Goal: Information Seeking & Learning: Check status

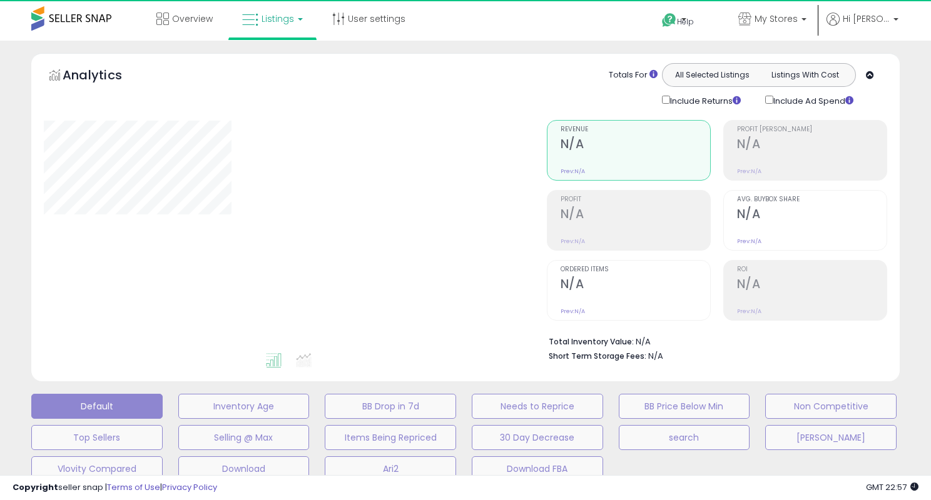
click at [350, 248] on div at bounding box center [286, 235] width 484 height 231
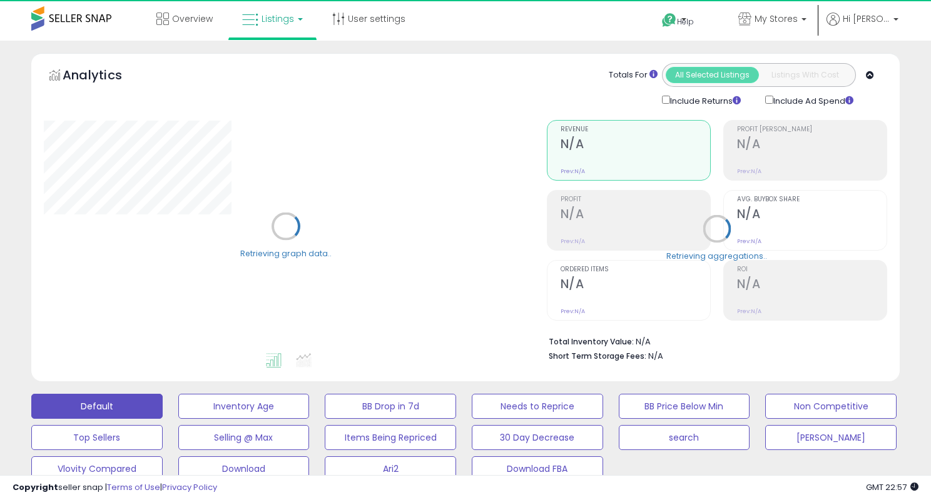
type input "*******"
select select "**"
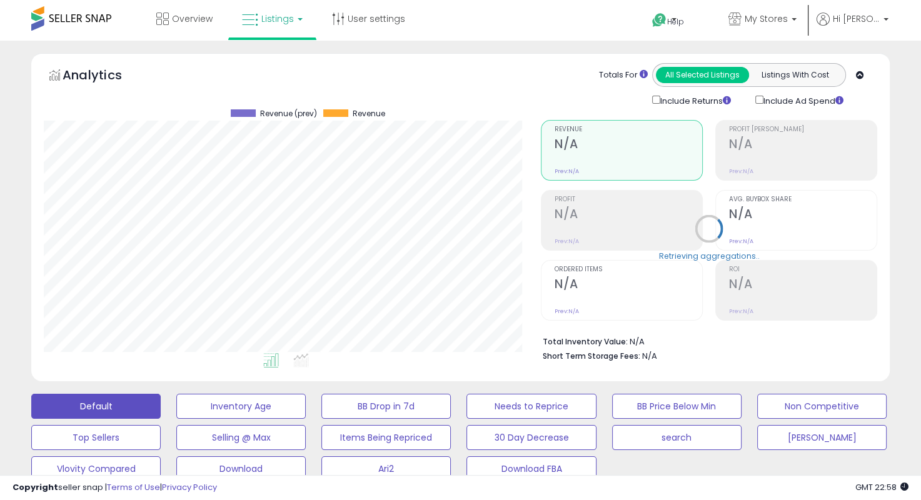
scroll to position [256, 497]
click at [759, 342] on li "Total Inventory Value: $15,688" at bounding box center [705, 340] width 325 height 15
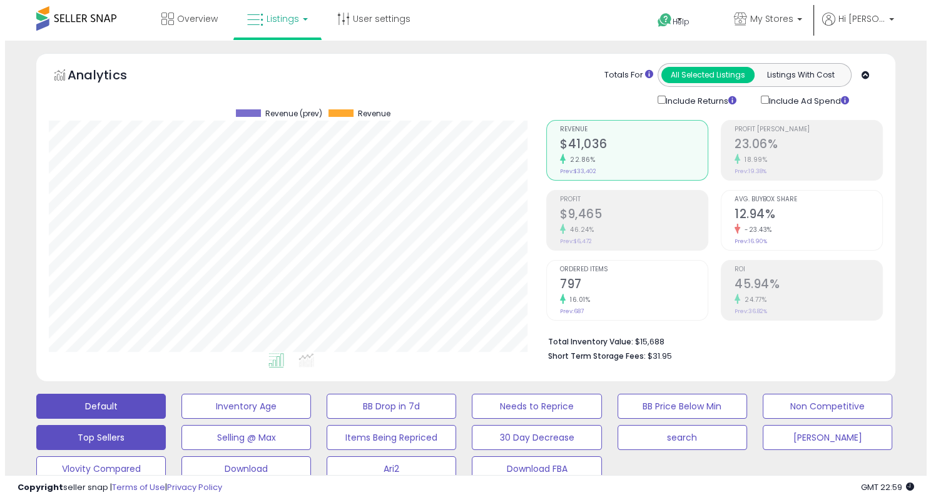
scroll to position [250, 0]
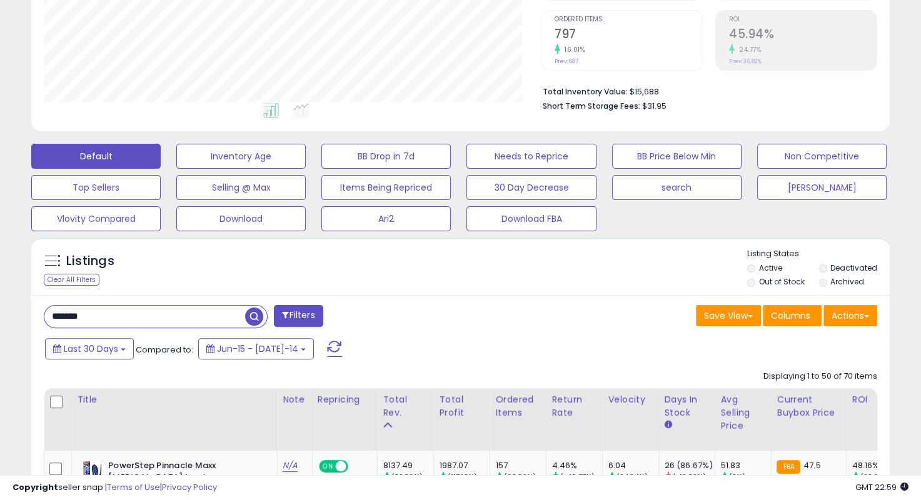
drag, startPoint x: 98, startPoint y: 317, endPoint x: 83, endPoint y: 316, distance: 14.4
click at [83, 316] on input "*******" at bounding box center [144, 317] width 201 height 22
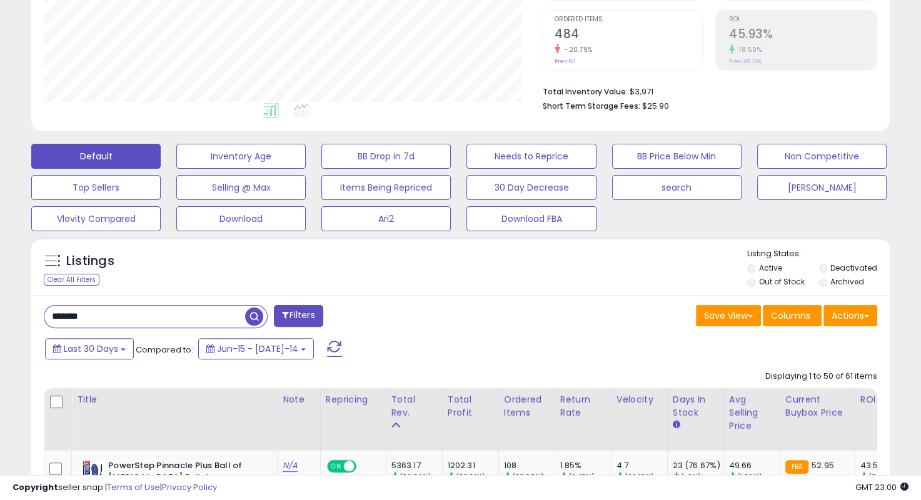
scroll to position [256, 497]
click at [835, 117] on div "Total Inventory Value: $3,971 Short Term Storage Fees: $25.90" at bounding box center [709, 95] width 337 height 48
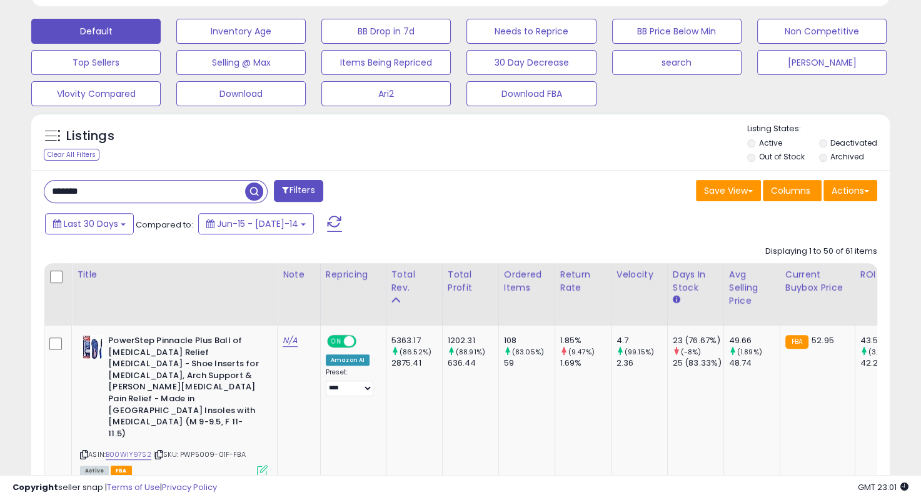
scroll to position [500, 0]
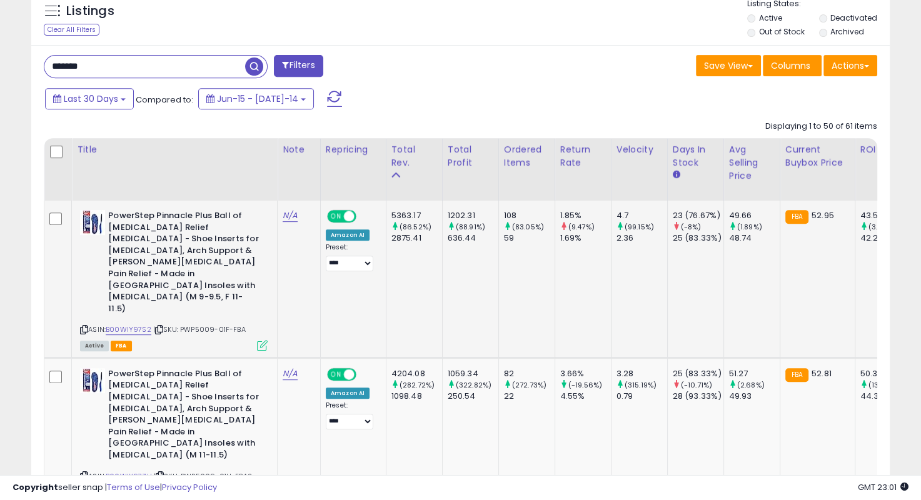
drag, startPoint x: 455, startPoint y: 298, endPoint x: 472, endPoint y: 292, distance: 17.2
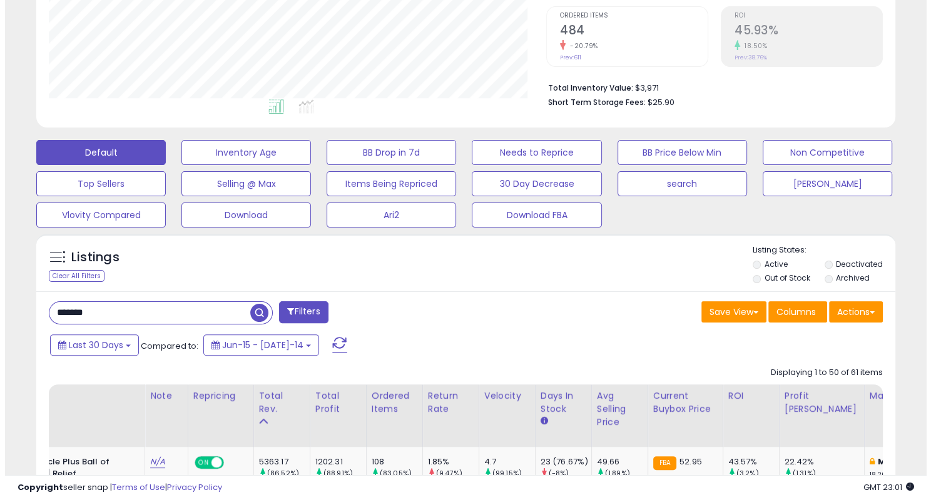
scroll to position [256, 0]
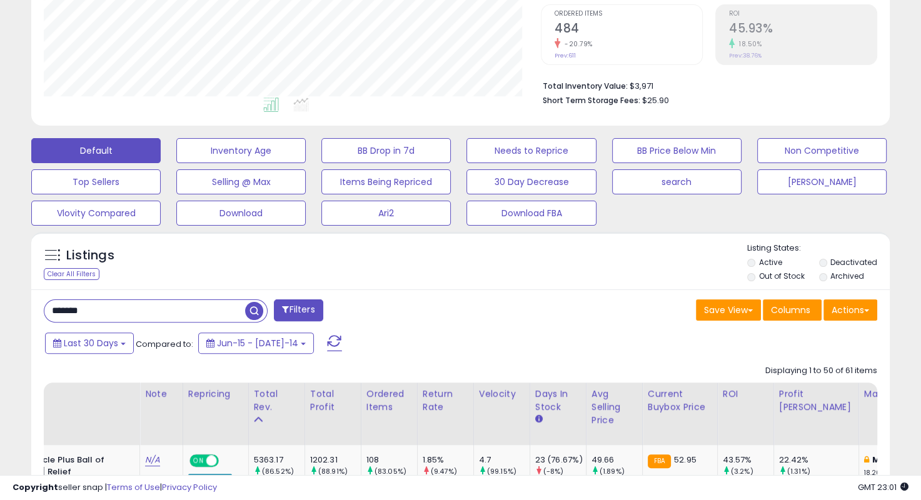
click at [182, 308] on input "*******" at bounding box center [144, 311] width 201 height 22
type input "**********"
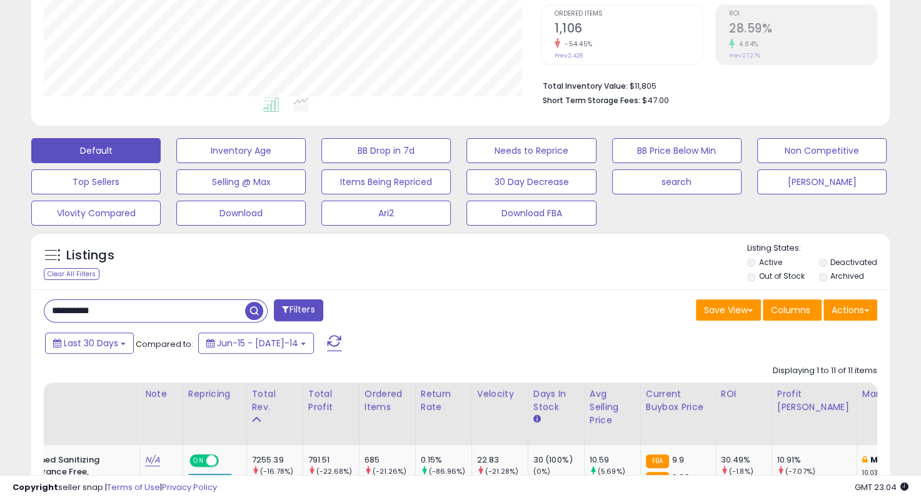
click at [898, 161] on div "Default Inventory Age BB Drop in 7d Needs to Reprice BB Price Below Min Non Com…" at bounding box center [461, 179] width 890 height 94
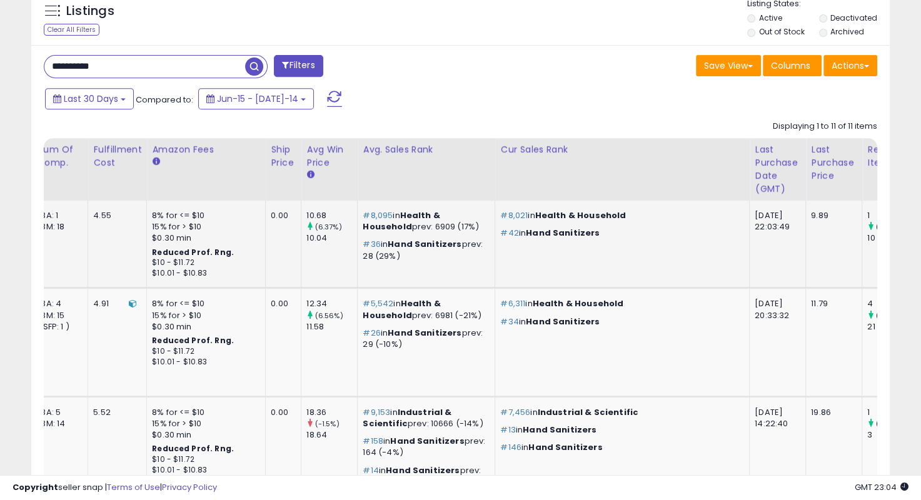
scroll to position [0, 0]
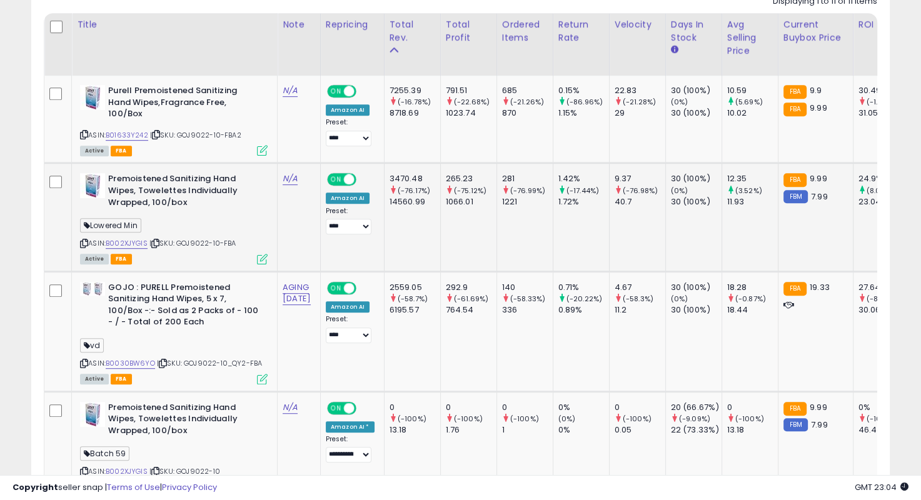
drag, startPoint x: 446, startPoint y: 238, endPoint x: 485, endPoint y: 238, distance: 39.4
drag, startPoint x: 425, startPoint y: 178, endPoint x: 519, endPoint y: 201, distance: 96.2
click at [519, 201] on div "1221" at bounding box center [527, 201] width 51 height 11
drag, startPoint x: 408, startPoint y: 241, endPoint x: 408, endPoint y: 206, distance: 35.7
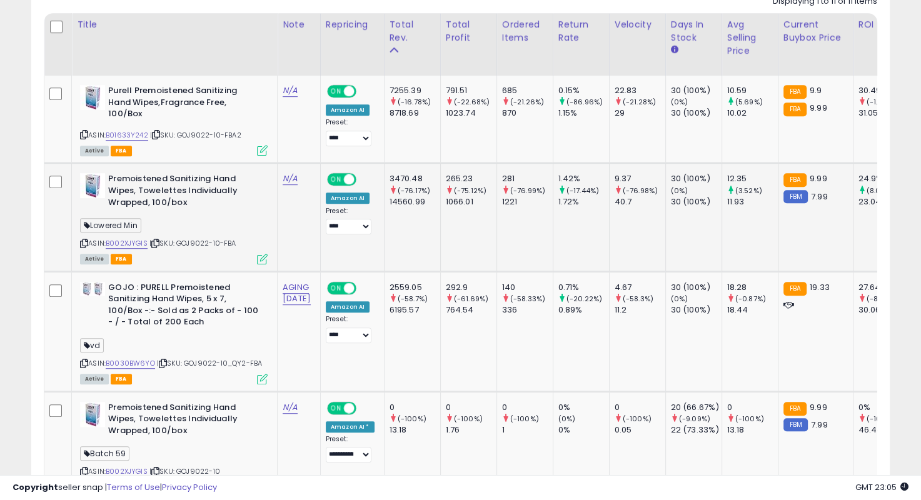
click at [408, 241] on td "3470.48 (-76.17%) 14560.99" at bounding box center [412, 217] width 56 height 108
drag, startPoint x: 418, startPoint y: 176, endPoint x: 549, endPoint y: 203, distance: 132.7
click at [549, 203] on div "1221" at bounding box center [527, 201] width 51 height 11
drag, startPoint x: 562, startPoint y: 201, endPoint x: 423, endPoint y: 180, distance: 141.1
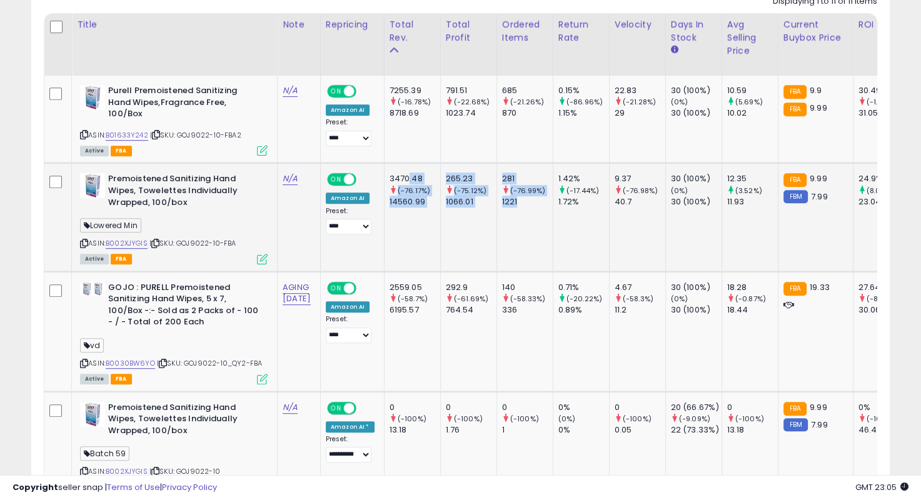
click at [423, 180] on div "3470.48" at bounding box center [415, 178] width 51 height 11
drag, startPoint x: 413, startPoint y: 178, endPoint x: 588, endPoint y: 210, distance: 177.4
click at [588, 210] on td "1.42% (-17.44%) 1.72%" at bounding box center [581, 217] width 56 height 108
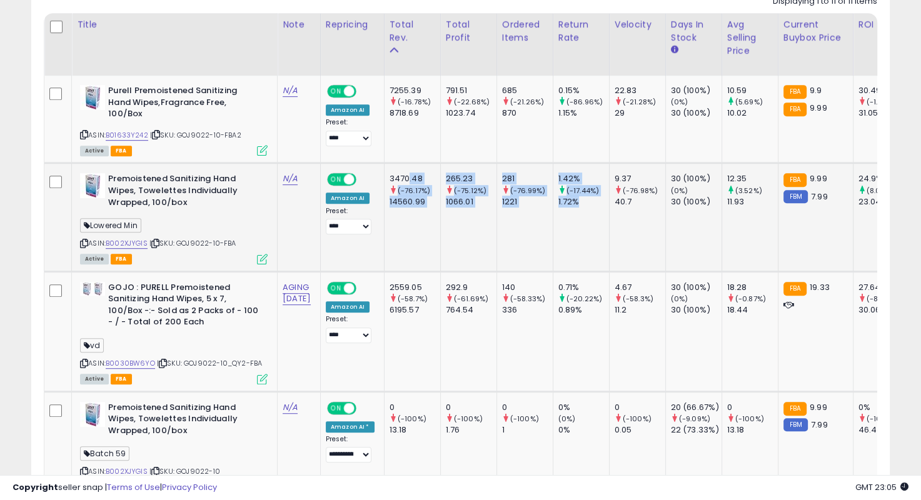
drag, startPoint x: 608, startPoint y: 205, endPoint x: 420, endPoint y: 176, distance: 189.9
click at [420, 176] on div "3470.48" at bounding box center [415, 178] width 51 height 11
click at [413, 178] on div "3470.48" at bounding box center [415, 178] width 51 height 11
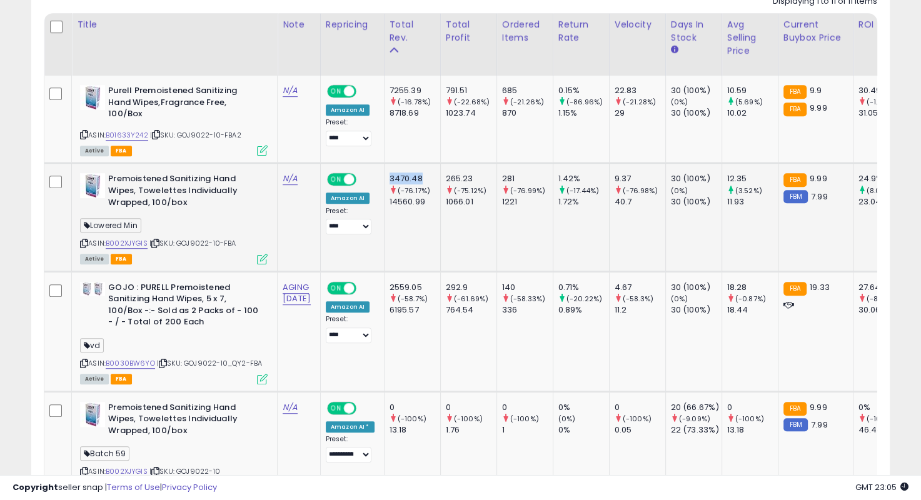
click at [410, 179] on div "3470.48" at bounding box center [415, 178] width 51 height 11
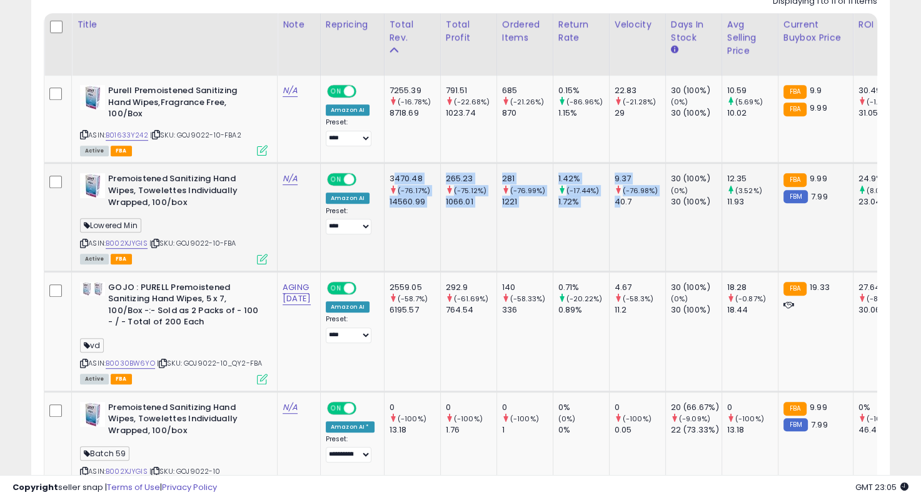
drag, startPoint x: 409, startPoint y: 178, endPoint x: 634, endPoint y: 211, distance: 227.6
click at [634, 211] on td "9.37 (-76.98%) 40.7" at bounding box center [637, 217] width 56 height 108
drag, startPoint x: 657, startPoint y: 205, endPoint x: 413, endPoint y: 170, distance: 246.5
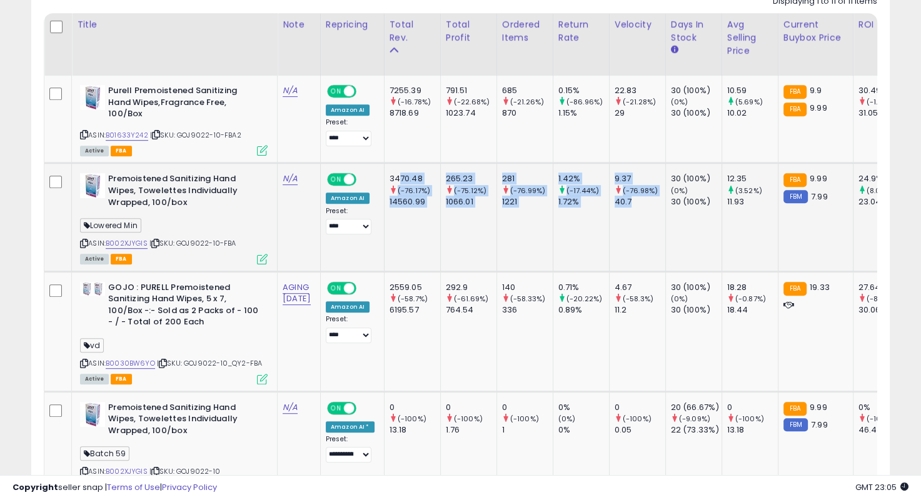
click at [413, 170] on td "3470.48 (-76.17%) 14560.99" at bounding box center [412, 217] width 56 height 108
drag, startPoint x: 410, startPoint y: 171, endPoint x: 662, endPoint y: 199, distance: 254.2
click at [662, 199] on div "40.7" at bounding box center [640, 201] width 51 height 11
drag, startPoint x: 701, startPoint y: 203, endPoint x: 414, endPoint y: 166, distance: 289.4
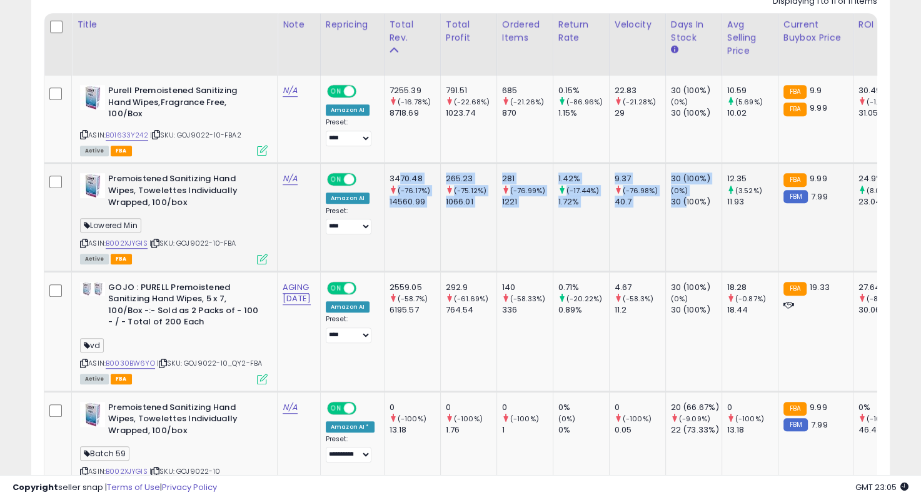
click at [414, 166] on td "3470.48 (-76.17%) 14560.99" at bounding box center [412, 217] width 56 height 108
drag, startPoint x: 409, startPoint y: 170, endPoint x: 730, endPoint y: 210, distance: 323.3
click at [722, 210] on td "30 (100%) (0%) 30 (100%)" at bounding box center [694, 217] width 56 height 108
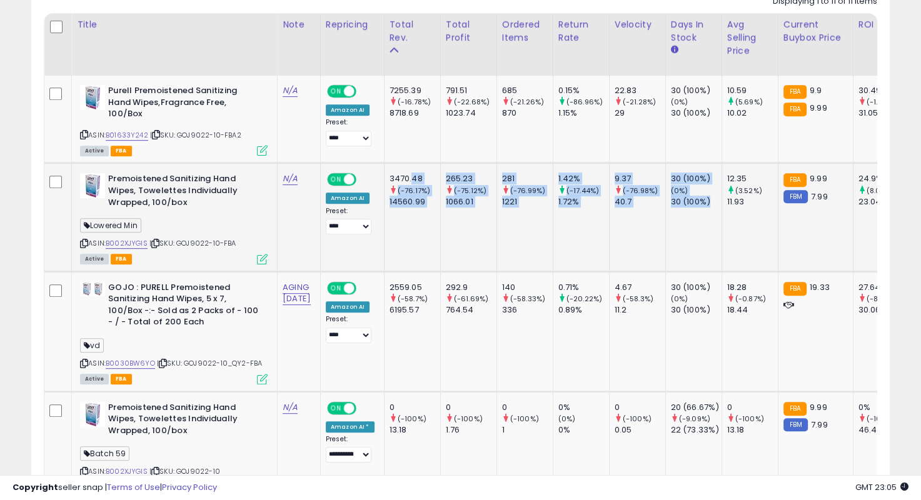
drag, startPoint x: 735, startPoint y: 201, endPoint x: 424, endPoint y: 173, distance: 312.2
click at [424, 173] on div "3470.48" at bounding box center [415, 178] width 51 height 11
drag, startPoint x: 413, startPoint y: 175, endPoint x: 676, endPoint y: 209, distance: 264.9
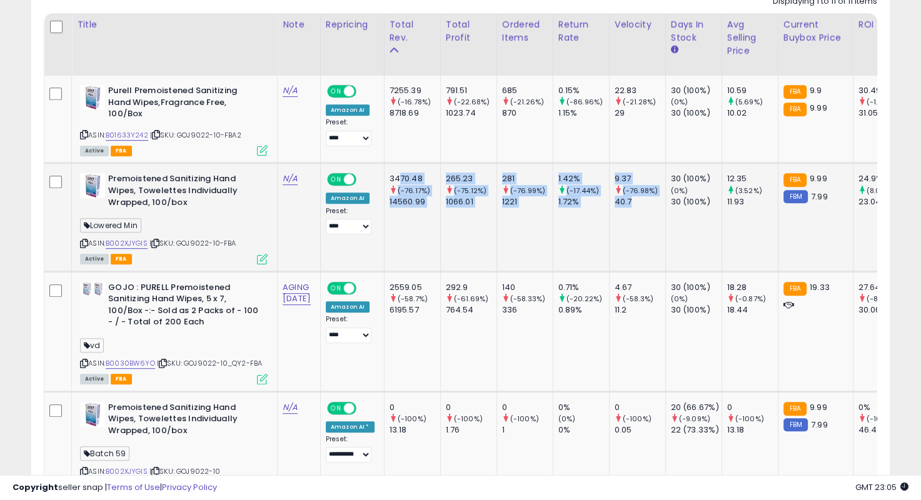
click at [666, 209] on td "9.37 (-76.98%) 40.7" at bounding box center [637, 217] width 56 height 108
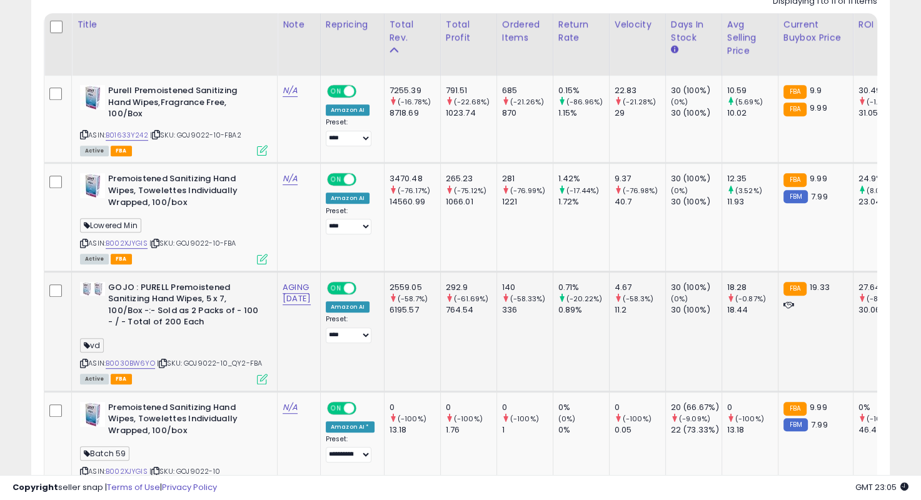
click at [634, 274] on td "4.67 (-58.3%) 11.2" at bounding box center [637, 331] width 56 height 120
click at [312, 230] on td "N/A" at bounding box center [299, 217] width 43 height 108
